Goal: Information Seeking & Learning: Learn about a topic

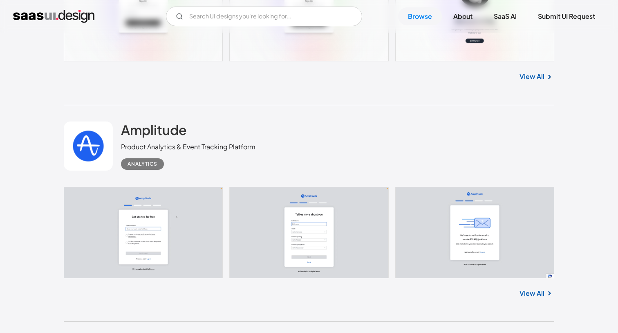
scroll to position [2105, 0]
click at [138, 130] on h2 "Amplitude" at bounding box center [154, 129] width 66 height 16
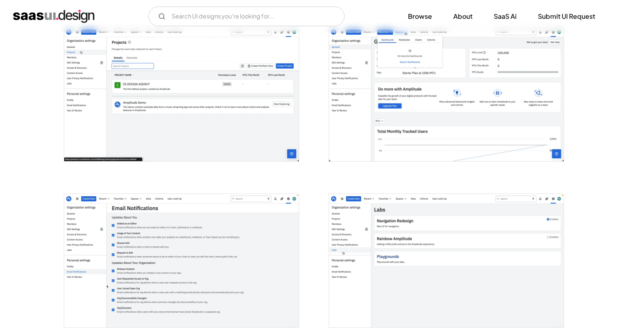
scroll to position [997, 0]
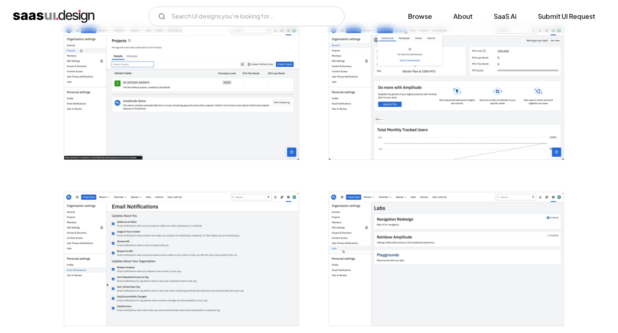
click at [390, 171] on div at bounding box center [441, 254] width 245 height 166
click at [376, 232] on img "open lightbox" at bounding box center [446, 259] width 235 height 134
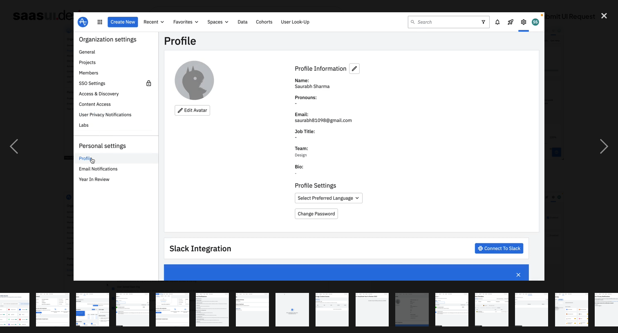
scroll to position [0, 307]
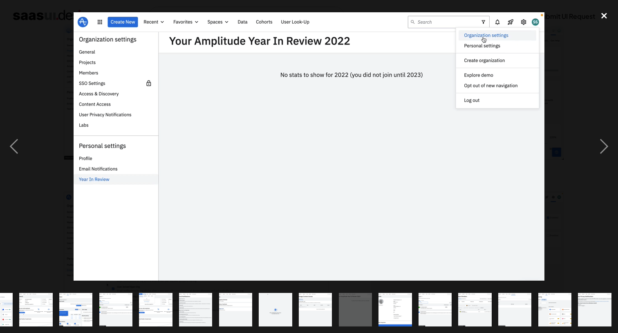
click at [606, 13] on div "close lightbox" at bounding box center [604, 16] width 28 height 18
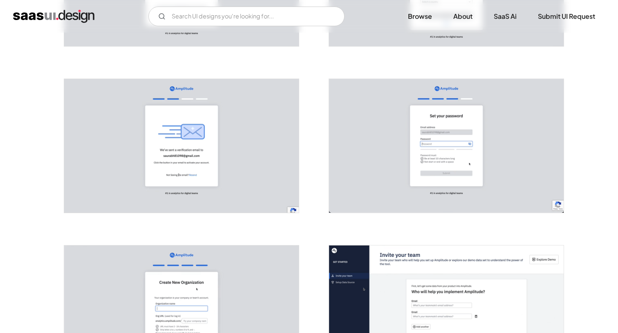
scroll to position [142, 0]
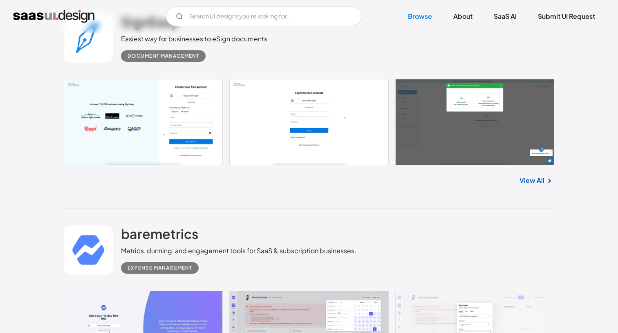
scroll to position [2409, 0]
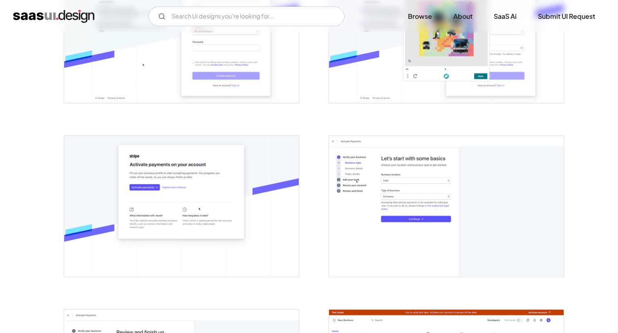
scroll to position [47, 0]
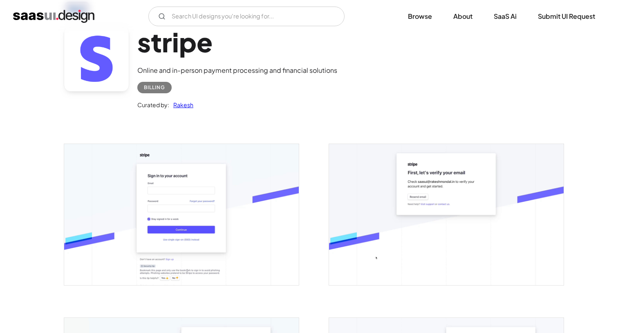
click at [68, 13] on img "home" at bounding box center [53, 16] width 81 height 13
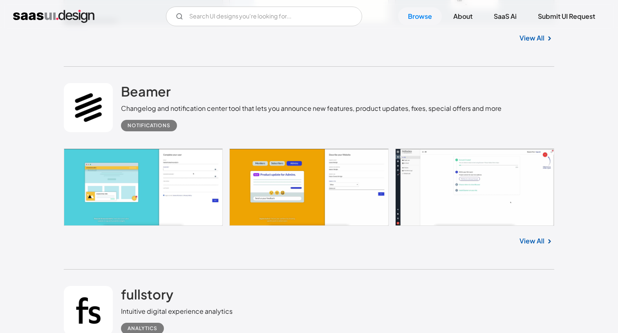
scroll to position [1063, 0]
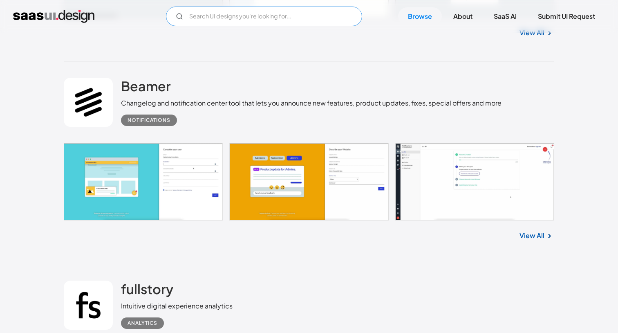
click at [247, 20] on input "Email Form" at bounding box center [264, 17] width 196 height 20
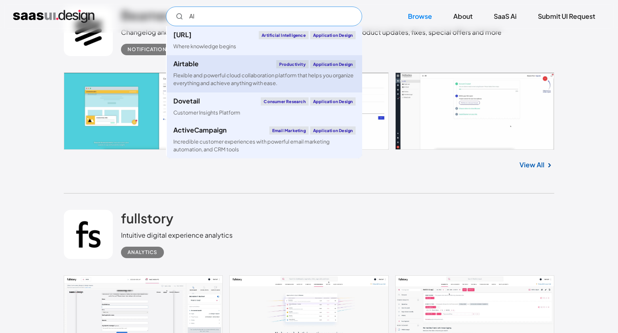
scroll to position [1097, 0]
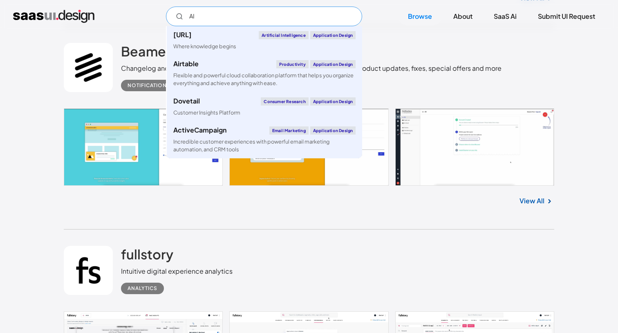
click at [236, 11] on input "AI" at bounding box center [264, 17] width 196 height 20
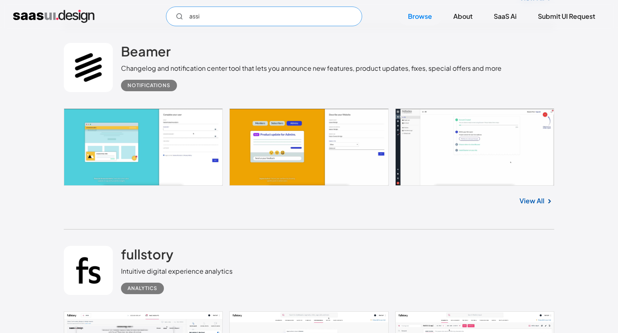
type input "assis"
click at [143, 37] on div "Beamer Changelog and notification center tool that lets you announce new featur…" at bounding box center [309, 68] width 490 height 82
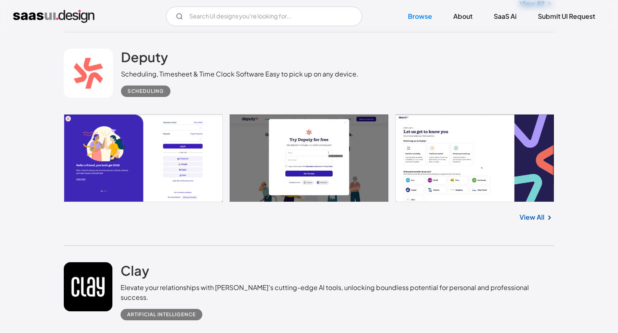
scroll to position [3458, 0]
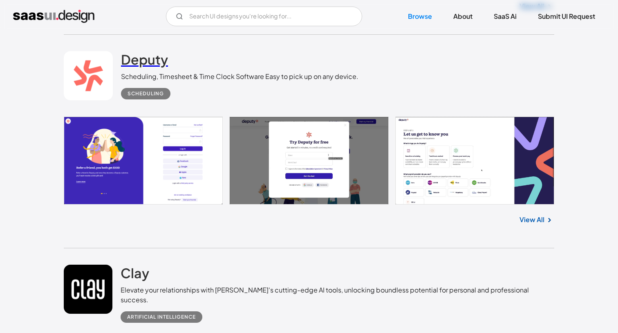
click at [143, 67] on h2 "Deputy" at bounding box center [144, 59] width 47 height 16
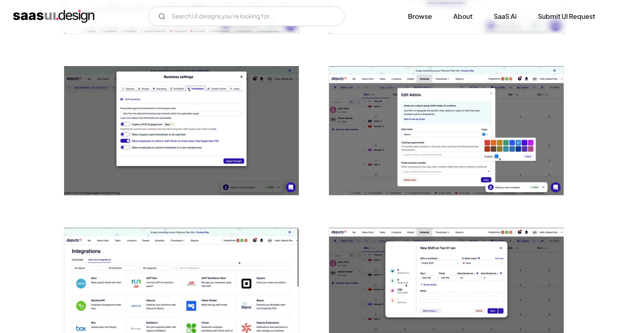
scroll to position [1257, 0]
click at [427, 128] on img "open lightbox" at bounding box center [446, 130] width 235 height 129
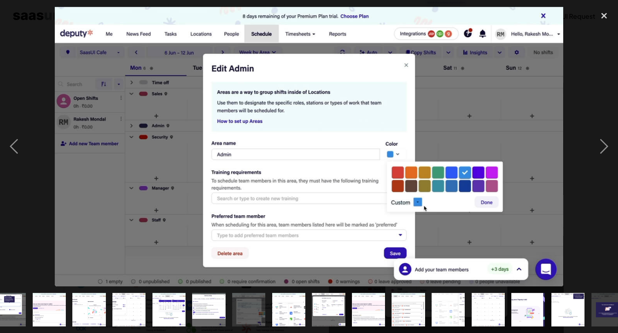
scroll to position [0, 387]
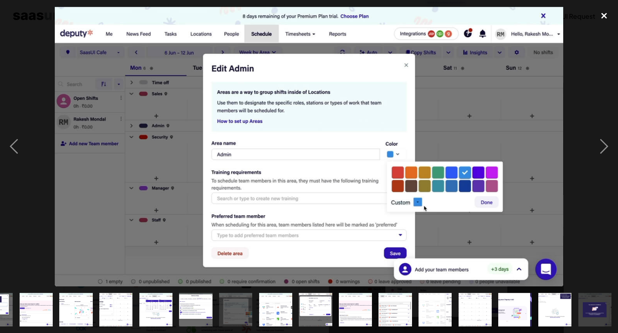
click at [600, 16] on div "close lightbox" at bounding box center [604, 16] width 28 height 18
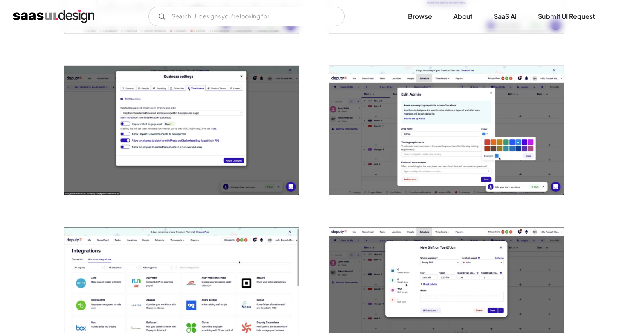
scroll to position [0, 0]
